Goal: Task Accomplishment & Management: Use online tool/utility

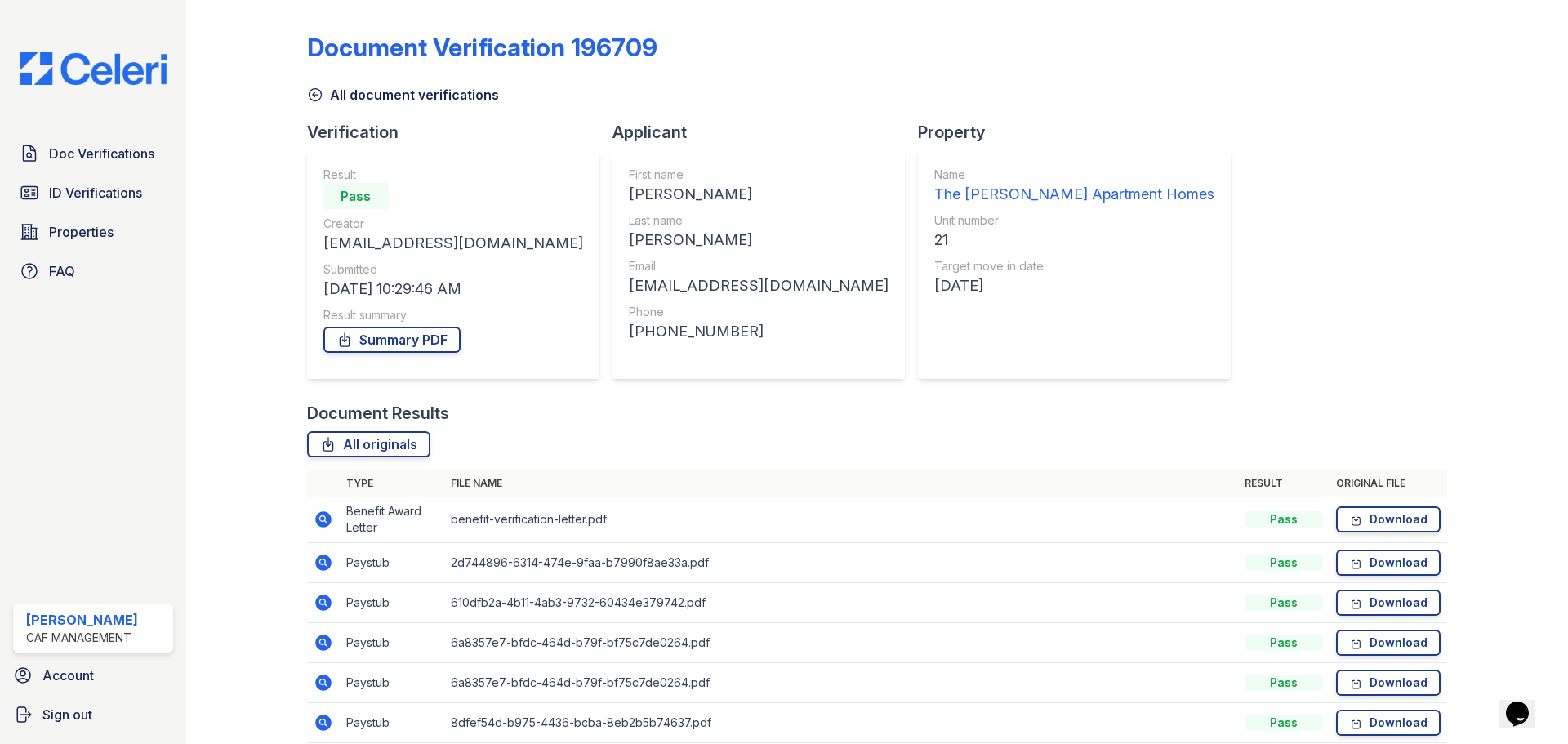
scroll to position [71, 0]
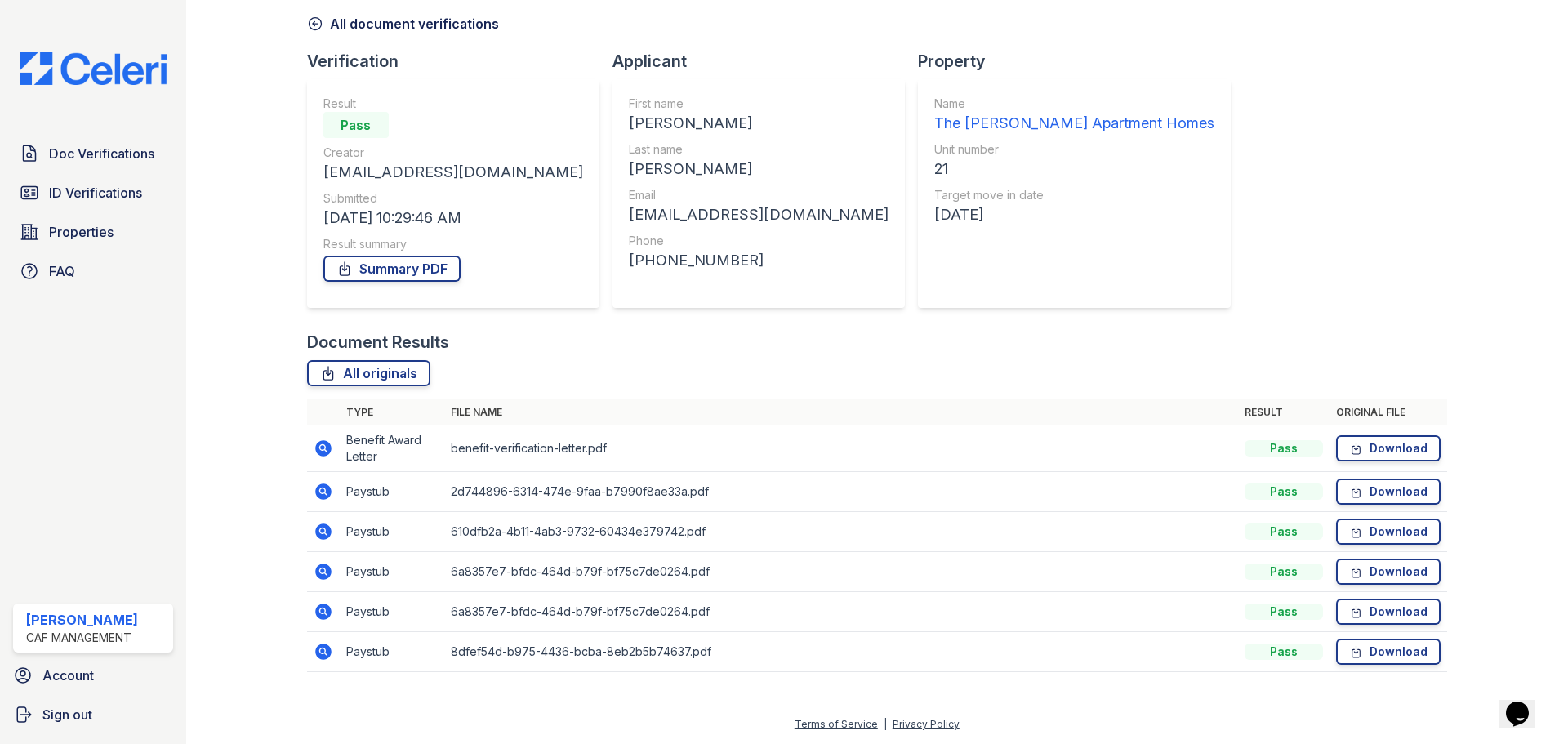
click at [1350, 159] on div "Document Verification 196709 All document verifications Verification Result Pas…" at bounding box center [876, 312] width 1140 height 753
click at [1457, 126] on div at bounding box center [1494, 312] width 95 height 753
click at [70, 205] on link "ID Verifications" at bounding box center [93, 193] width 160 height 33
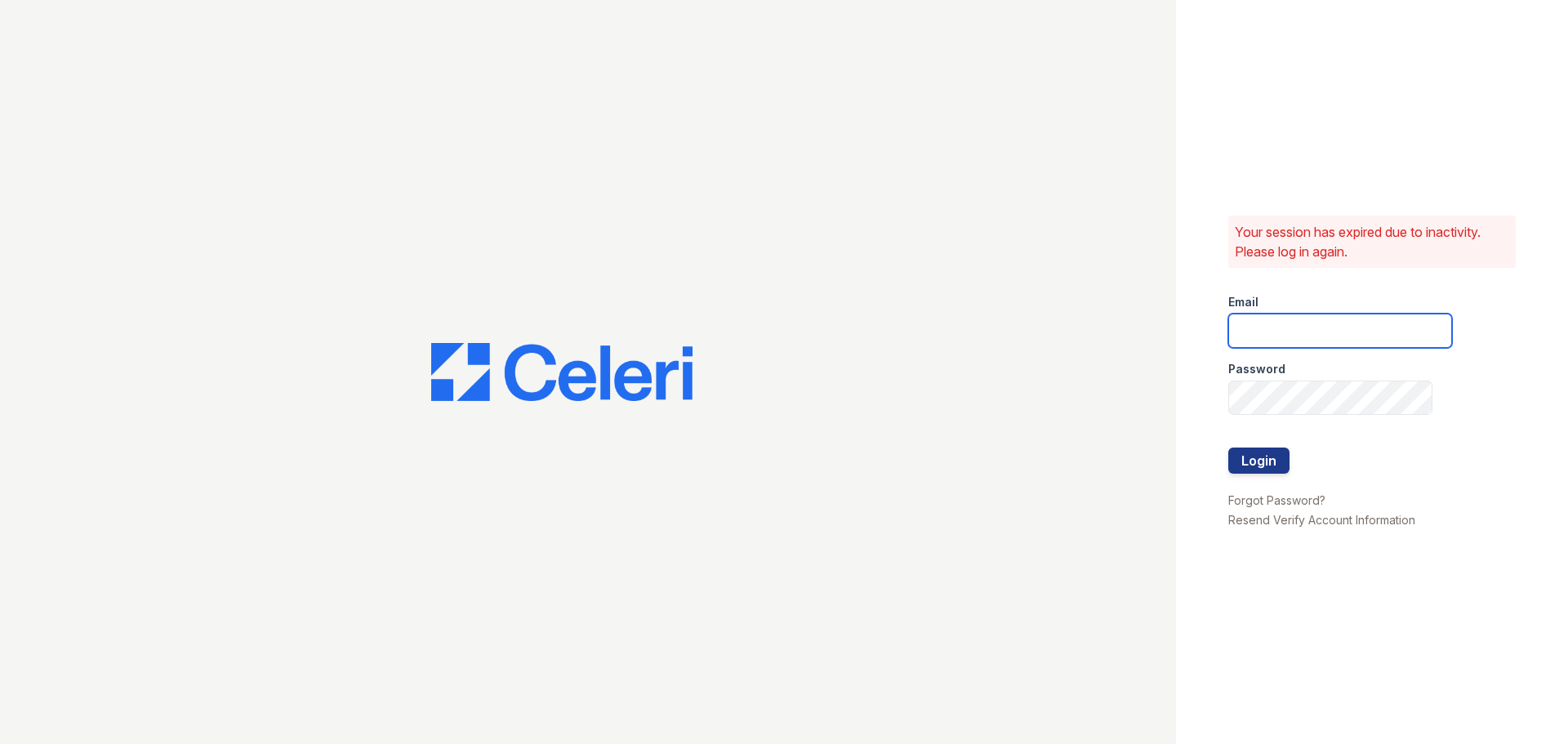
type input "mason.pm@cafmanagement.com"
click at [1269, 464] on button "Login" at bounding box center [1259, 461] width 61 height 26
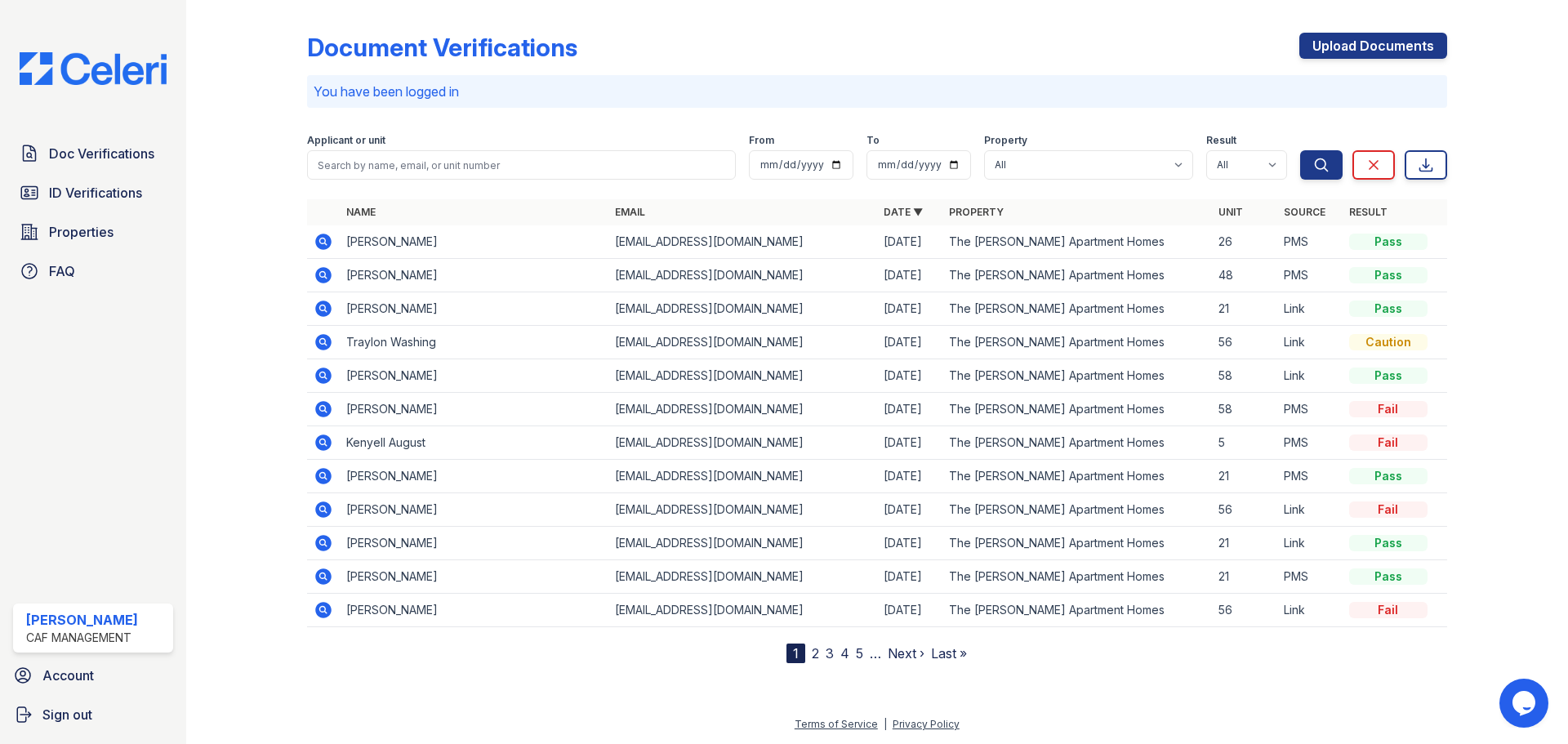
click at [324, 305] on icon at bounding box center [324, 309] width 17 height 17
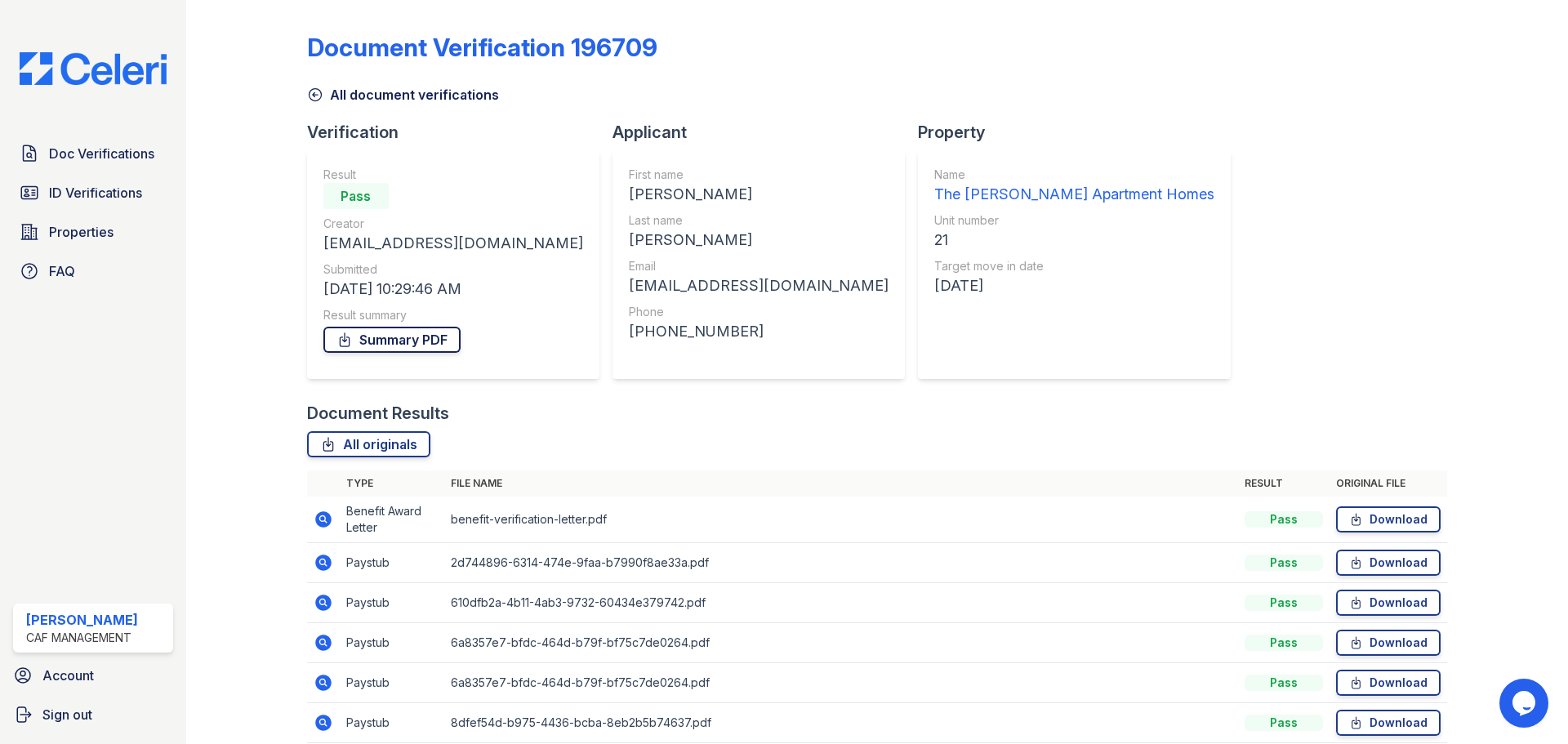
click at [357, 336] on link "Summary PDF" at bounding box center [392, 340] width 137 height 26
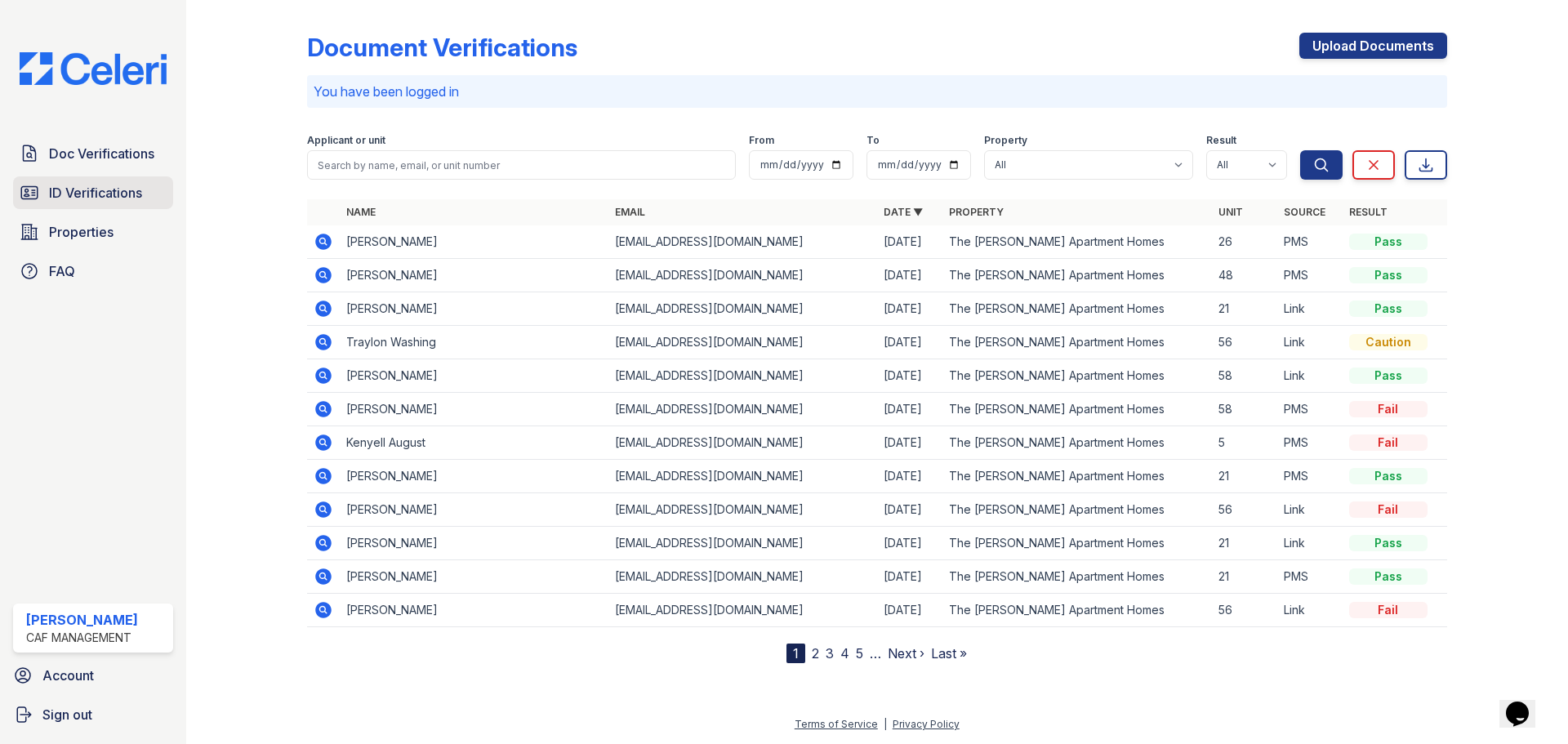
click at [106, 187] on span "ID Verifications" at bounding box center [95, 193] width 93 height 20
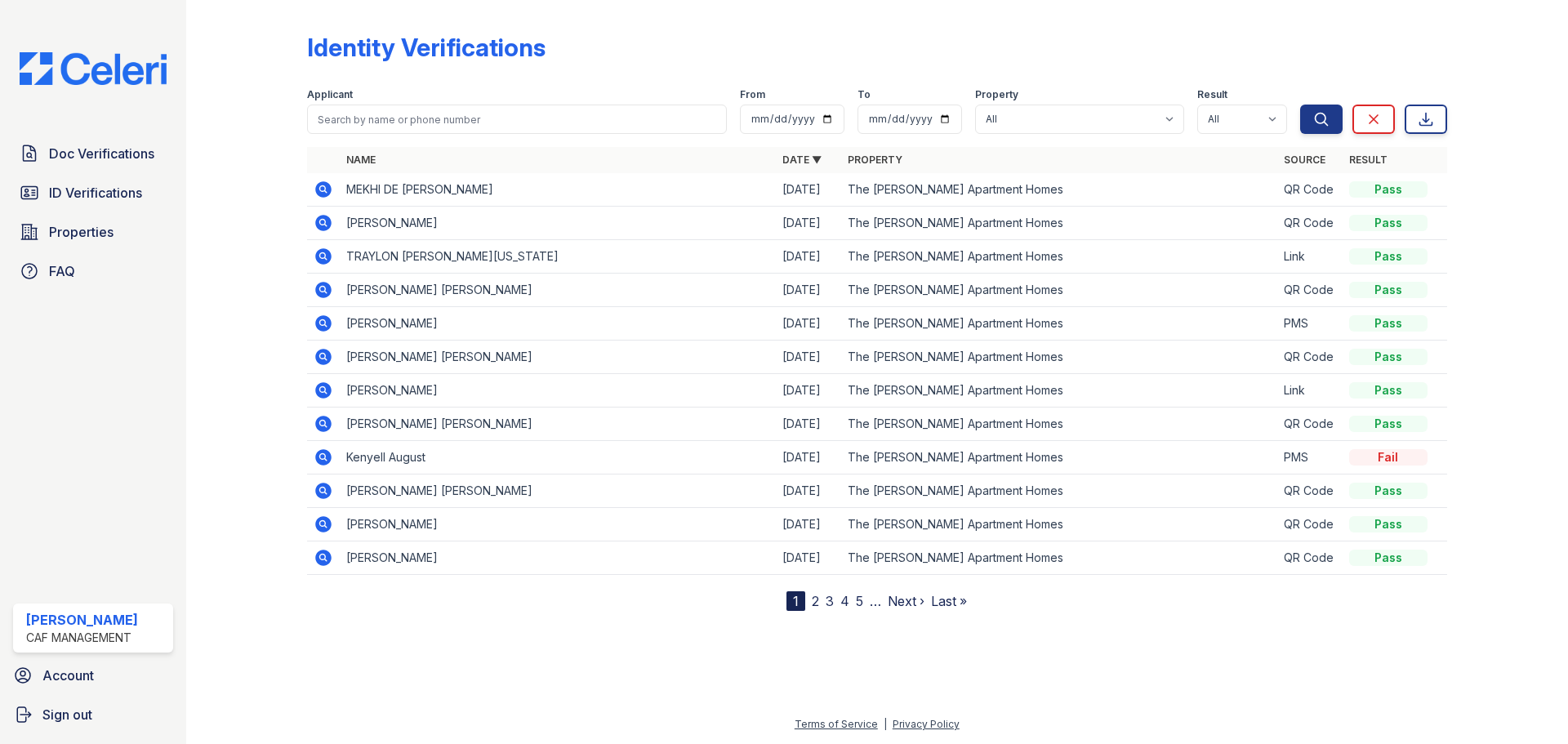
click at [813, 602] on link "2" at bounding box center [815, 601] width 7 height 17
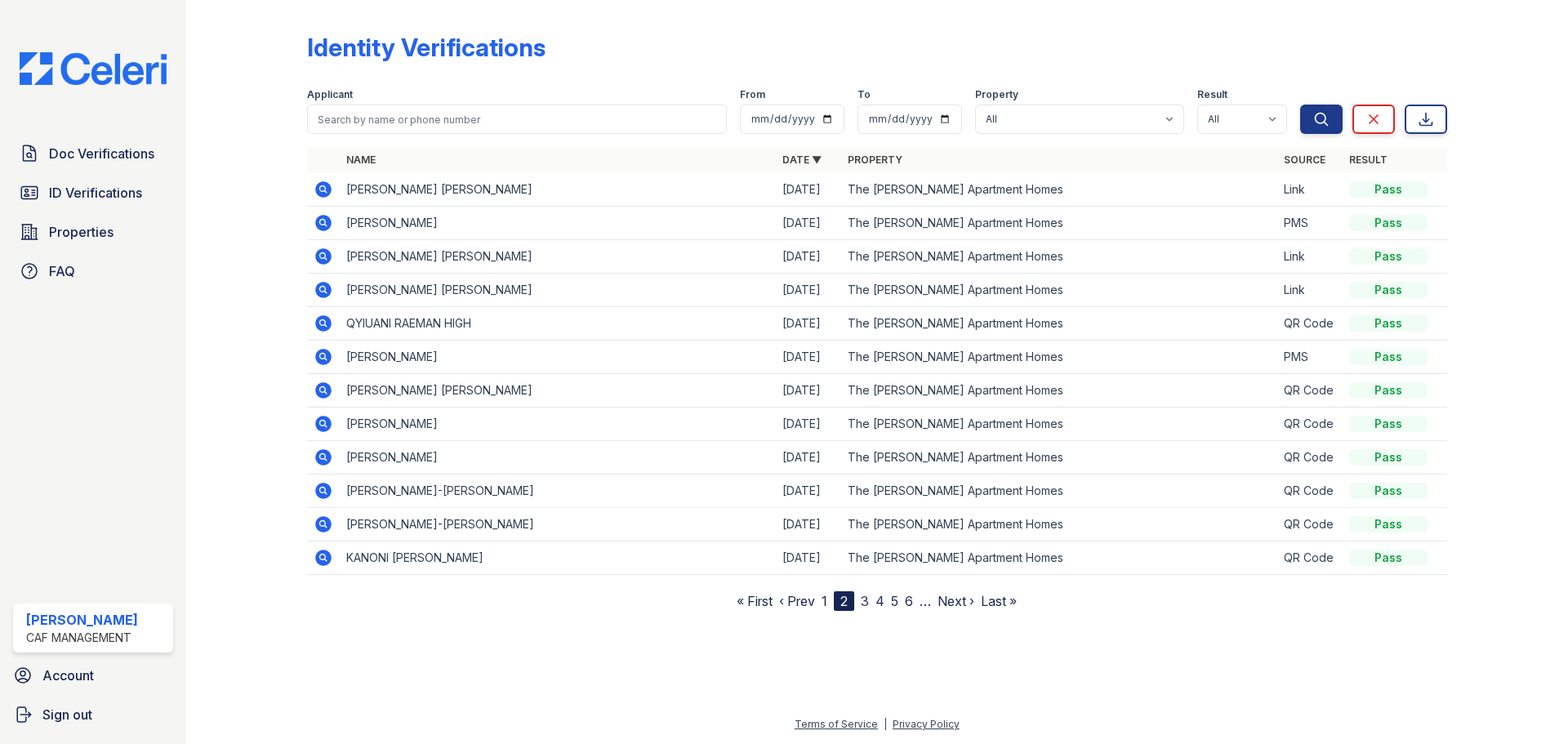
click at [323, 291] on icon at bounding box center [322, 288] width 4 height 4
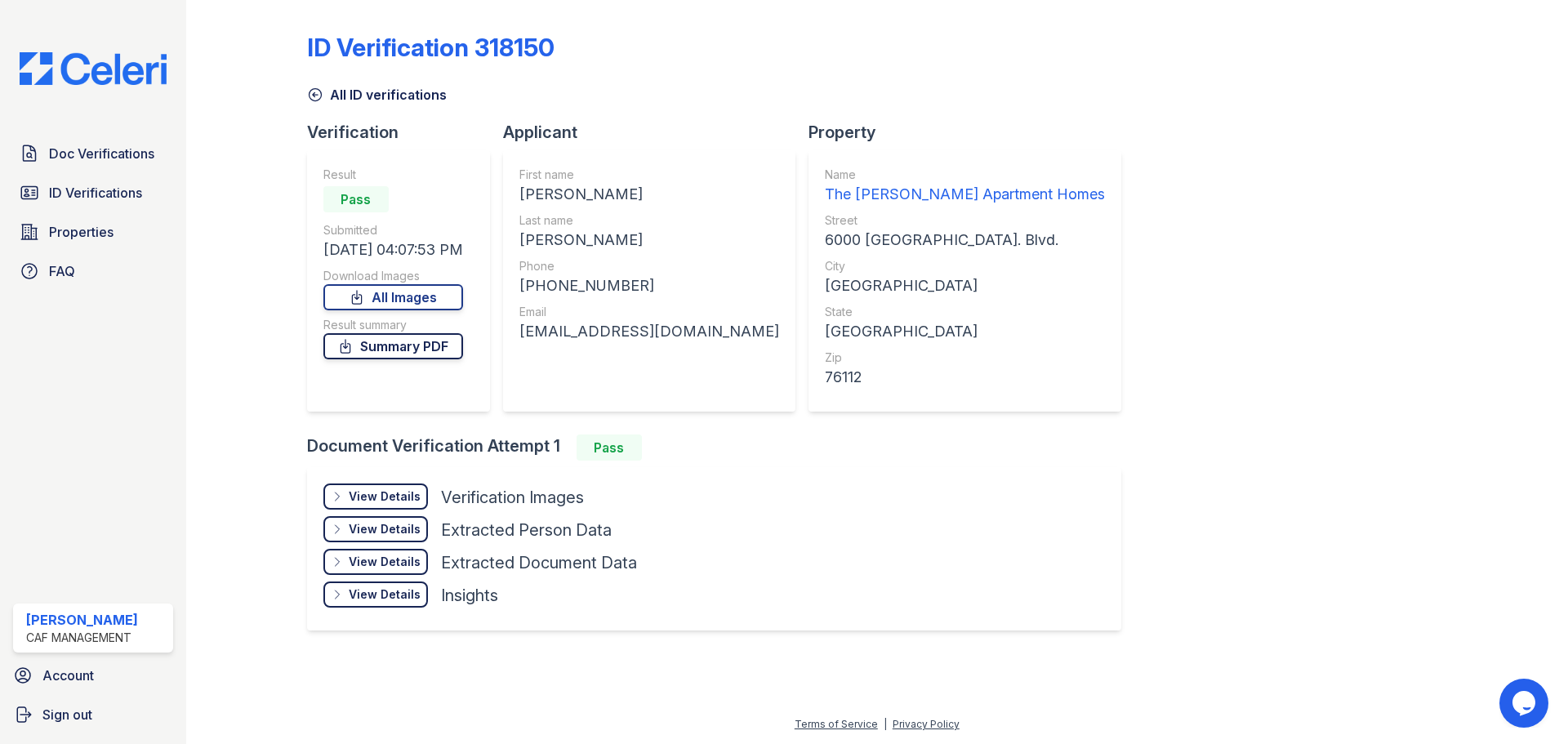
click at [353, 346] on icon at bounding box center [346, 347] width 17 height 17
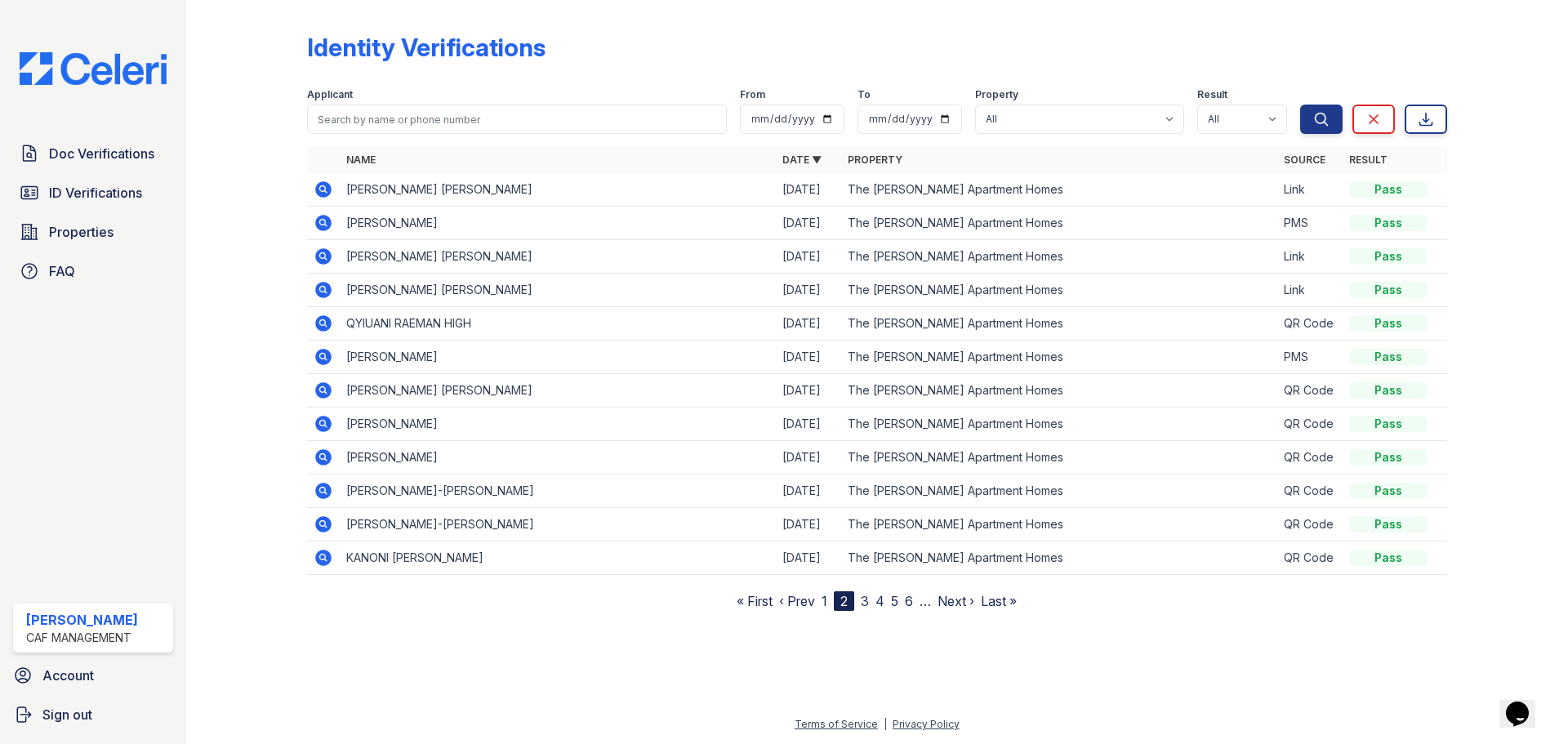
click at [318, 256] on icon at bounding box center [324, 257] width 17 height 17
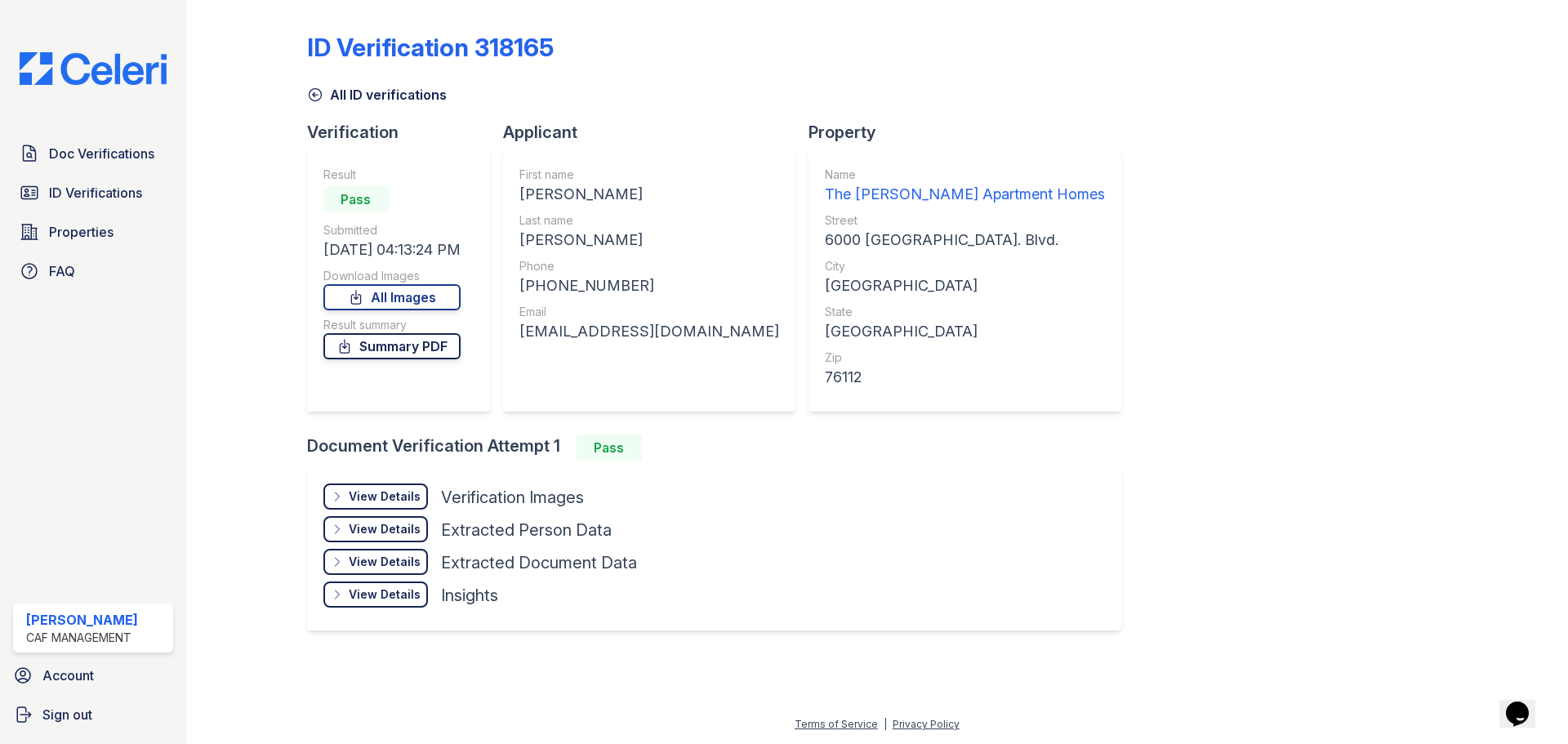
click at [357, 337] on link "Summary PDF" at bounding box center [392, 347] width 137 height 26
